Goal: Find specific page/section: Find specific page/section

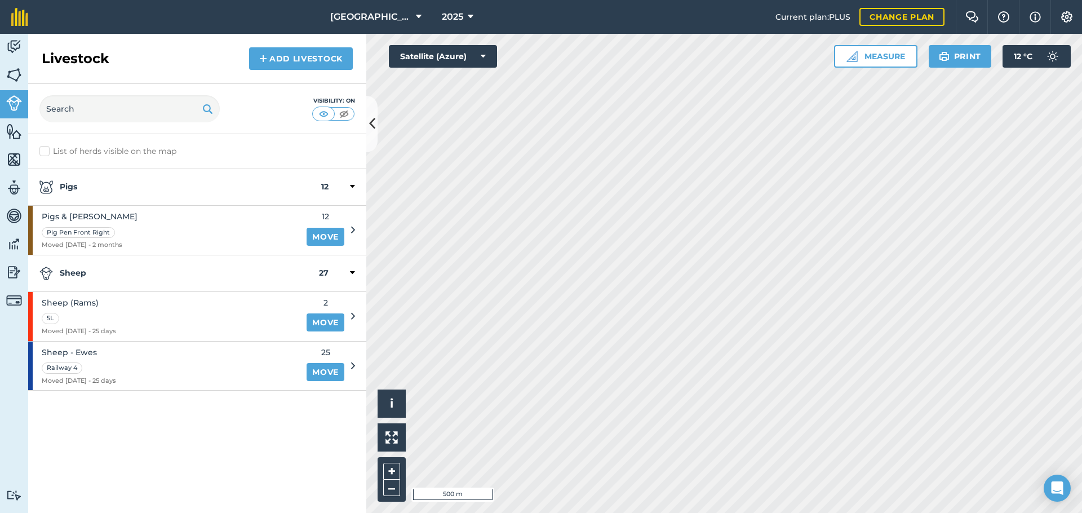
click at [21, 74] on img at bounding box center [14, 74] width 16 height 17
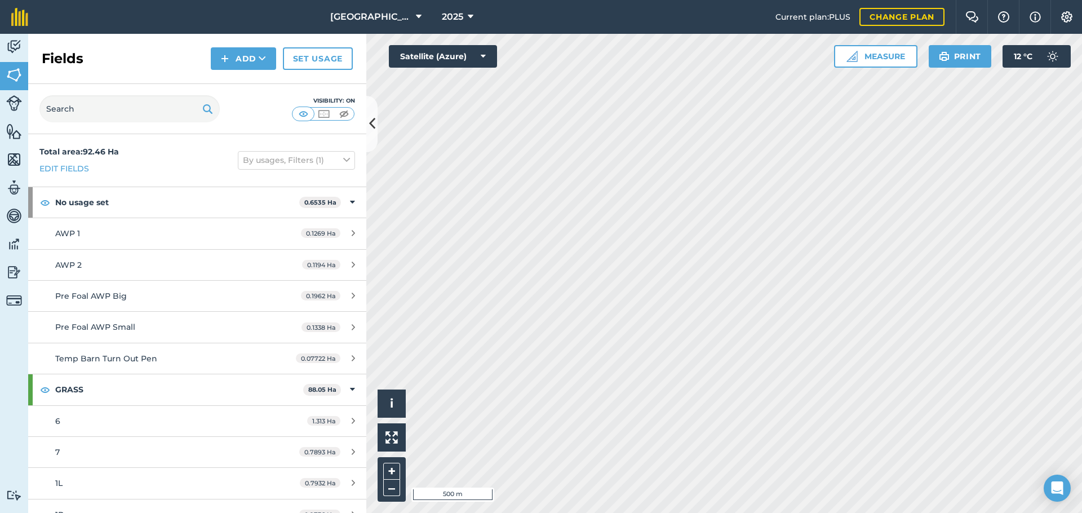
click at [15, 48] on img at bounding box center [14, 46] width 16 height 17
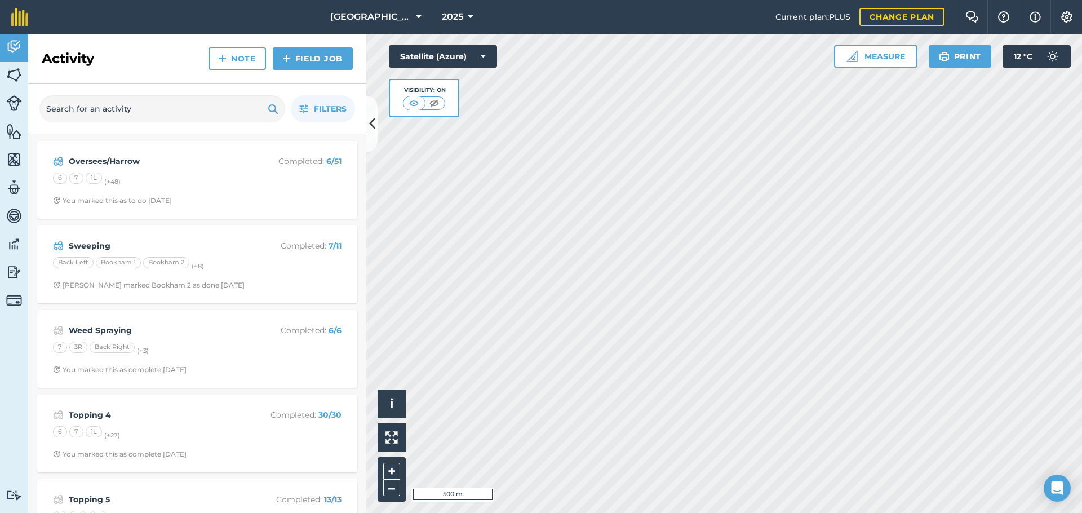
click at [132, 239] on strong "Sweeping" at bounding box center [158, 245] width 179 height 12
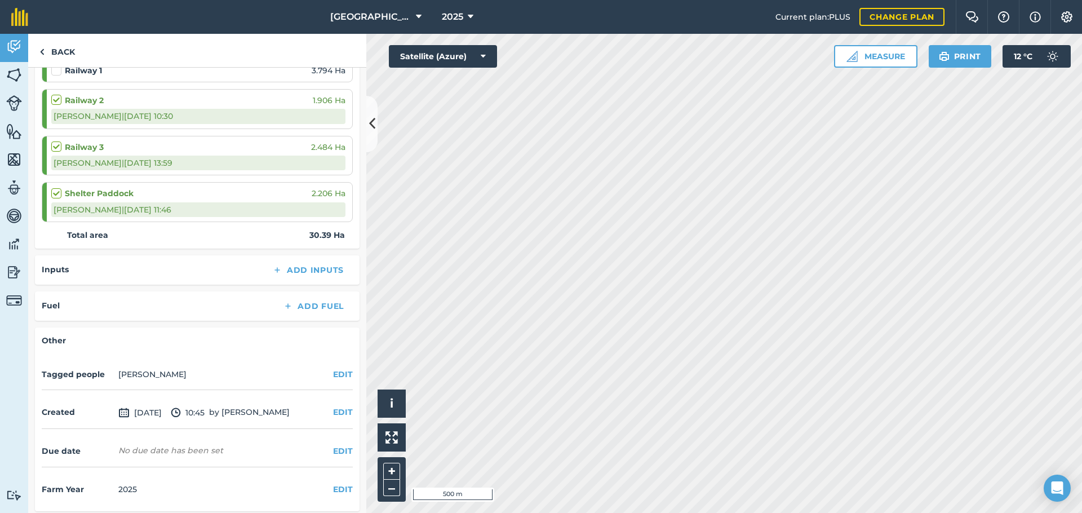
scroll to position [464, 0]
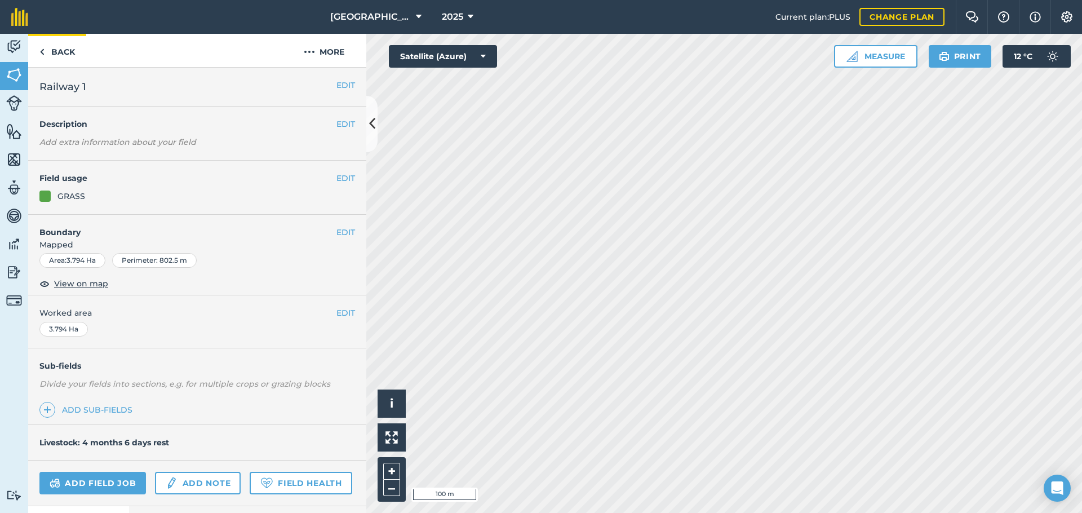
click at [73, 47] on link "Back" at bounding box center [57, 50] width 58 height 33
